Goal: Task Accomplishment & Management: Manage account settings

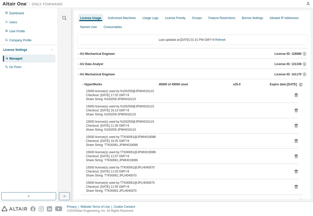
scroll to position [25, 0]
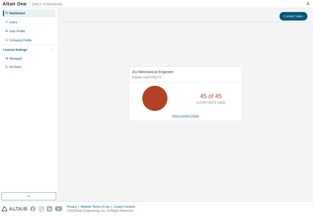
click at [188, 117] on link "View License Usage" at bounding box center [185, 116] width 27 height 4
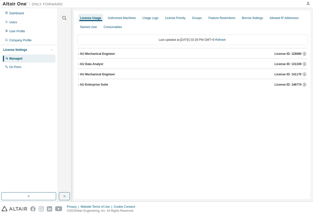
click at [91, 20] on div "License Usage" at bounding box center [90, 18] width 25 height 8
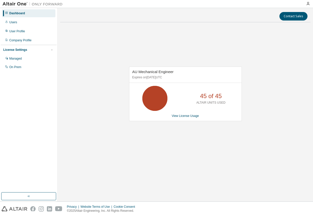
click at [161, 67] on div "AU Mechanical Engineer Expires on [DATE] UTC 45 of 45 ALTAIR UNITS USED View Li…" at bounding box center [185, 94] width 113 height 55
click at [230, 46] on div "AU Mechanical Engineer Expires on [DATE] UTC 45 of 45 ALTAIR UNITS USED View Li…" at bounding box center [185, 96] width 250 height 141
